Goal: Information Seeking & Learning: Learn about a topic

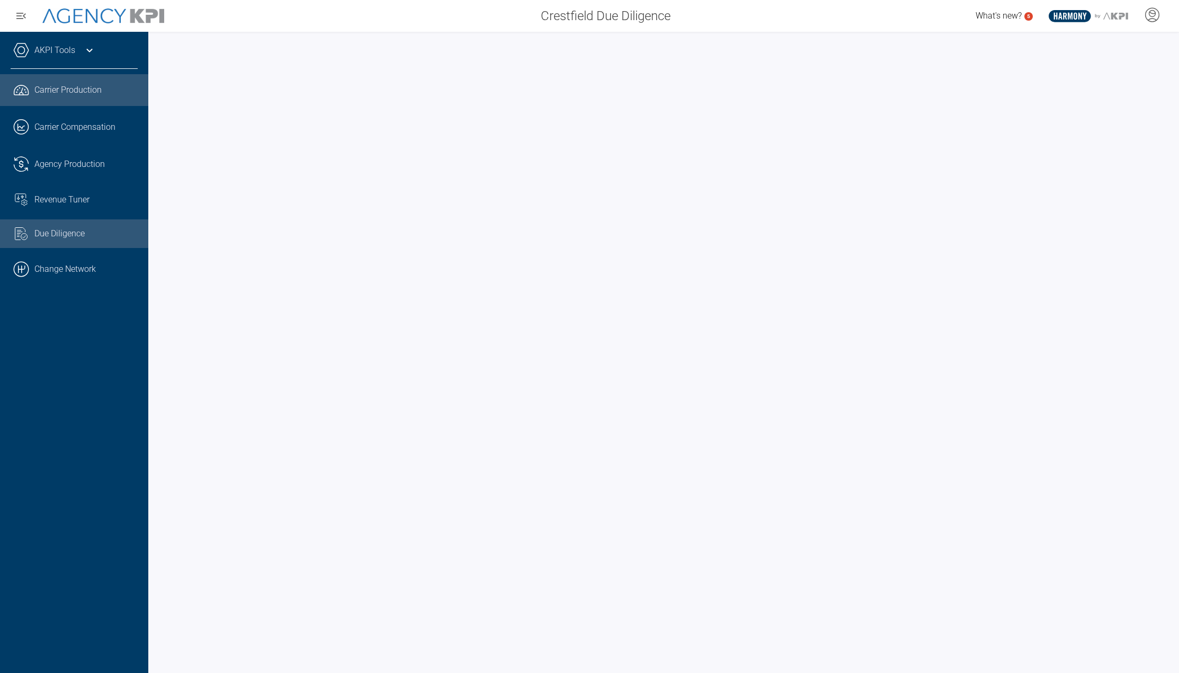
click at [83, 231] on span "Due Diligence" at bounding box center [59, 233] width 50 height 13
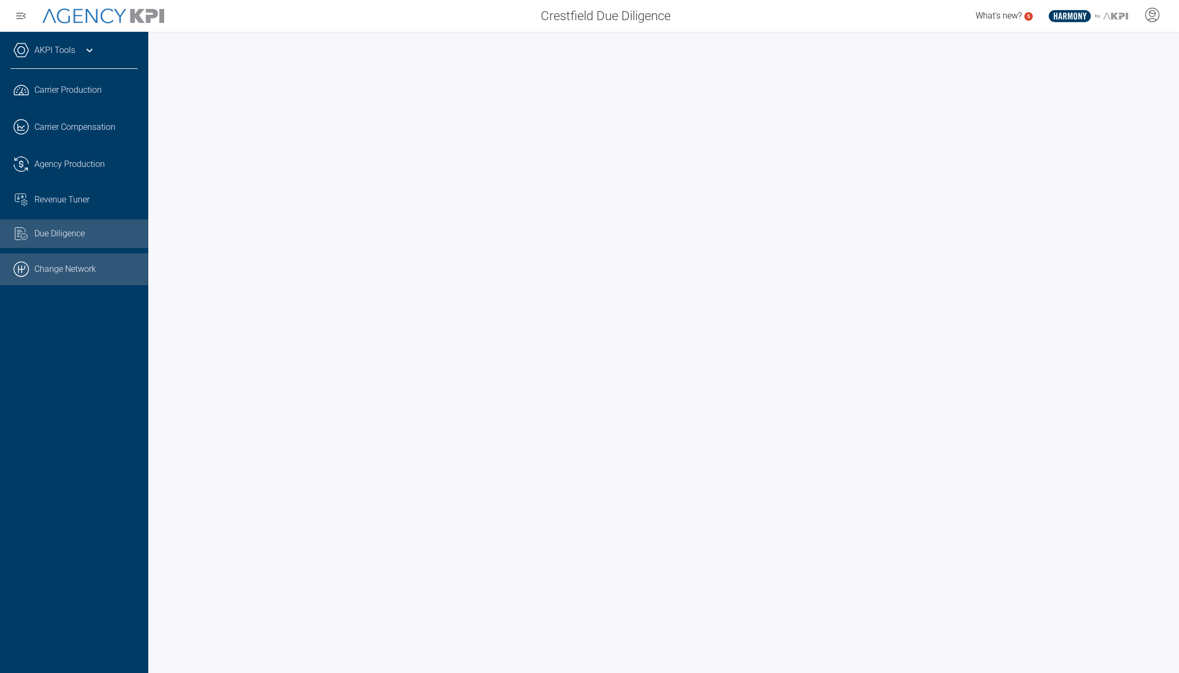
click at [70, 269] on link ".cls-1{fill:none;stroke:#000;stroke-linecap:round;stroke-linejoin:round;stroke-…" at bounding box center [74, 269] width 148 height 32
